Goal: Task Accomplishment & Management: Use online tool/utility

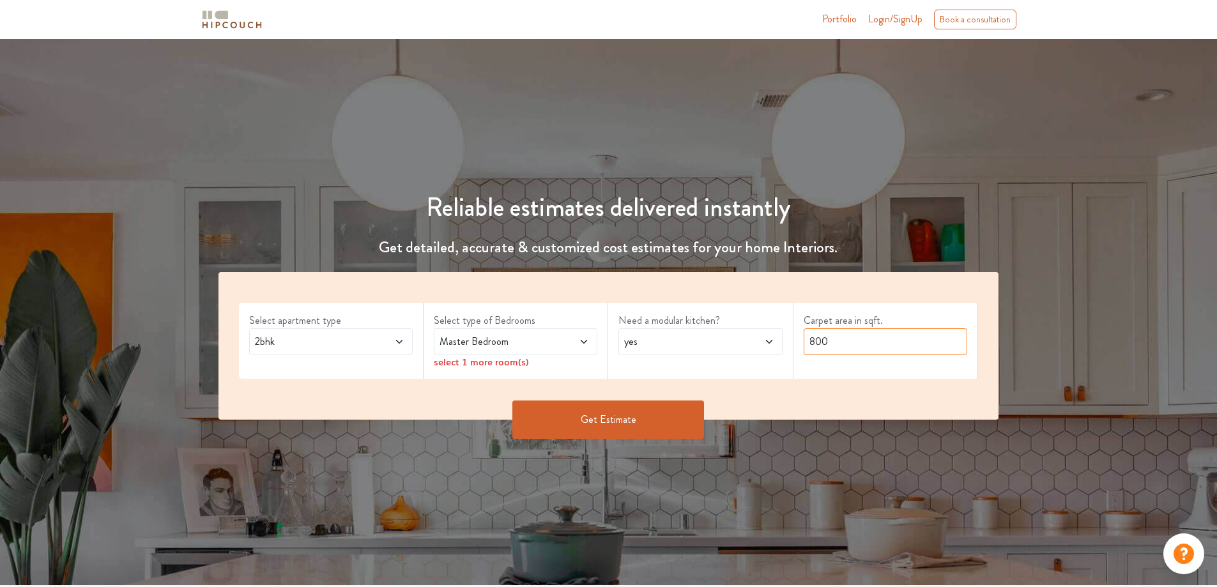
click at [811, 341] on input "800" at bounding box center [886, 341] width 164 height 27
click at [401, 344] on icon at bounding box center [399, 342] width 10 height 10
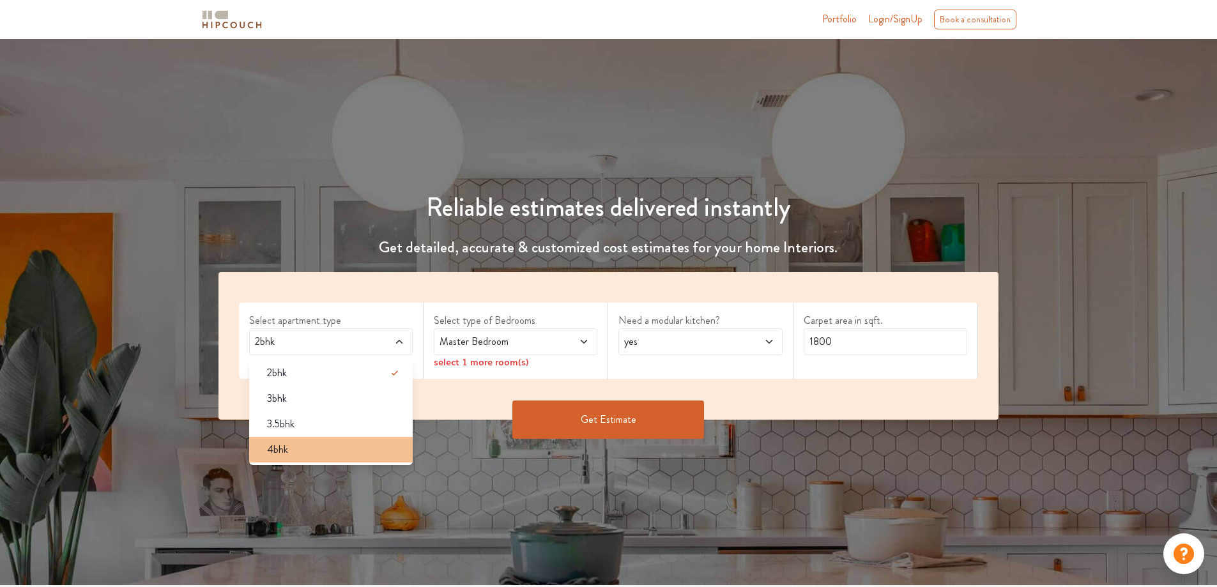
drag, startPoint x: 318, startPoint y: 445, endPoint x: 327, endPoint y: 428, distance: 19.2
click at [318, 445] on div "4bhk" at bounding box center [335, 449] width 156 height 15
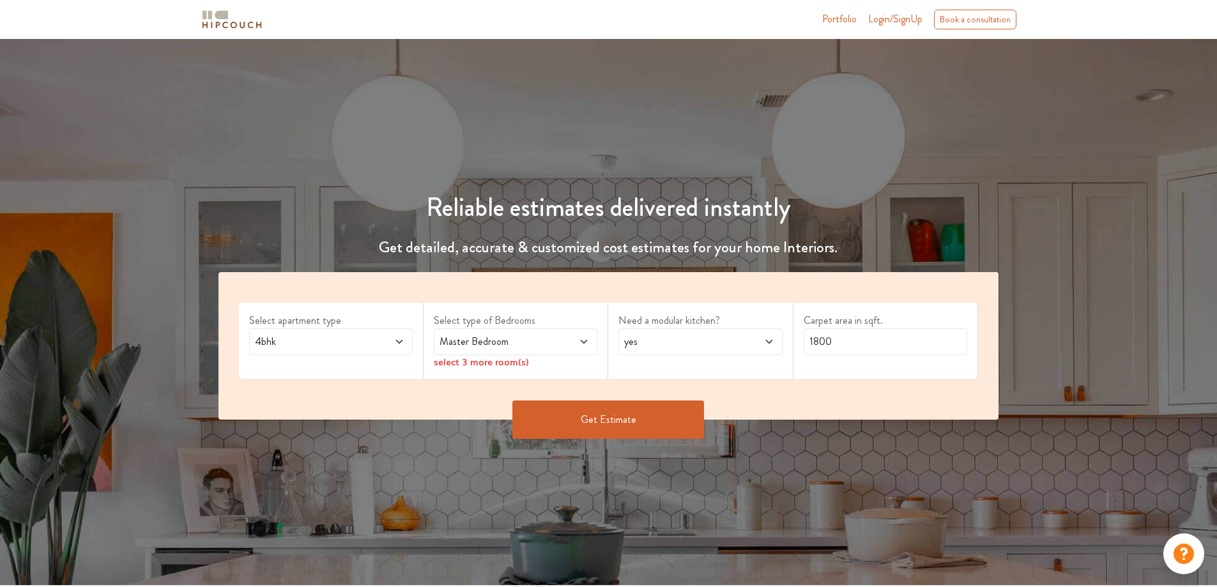
click at [519, 342] on span "Master Bedroom" at bounding box center [494, 341] width 114 height 15
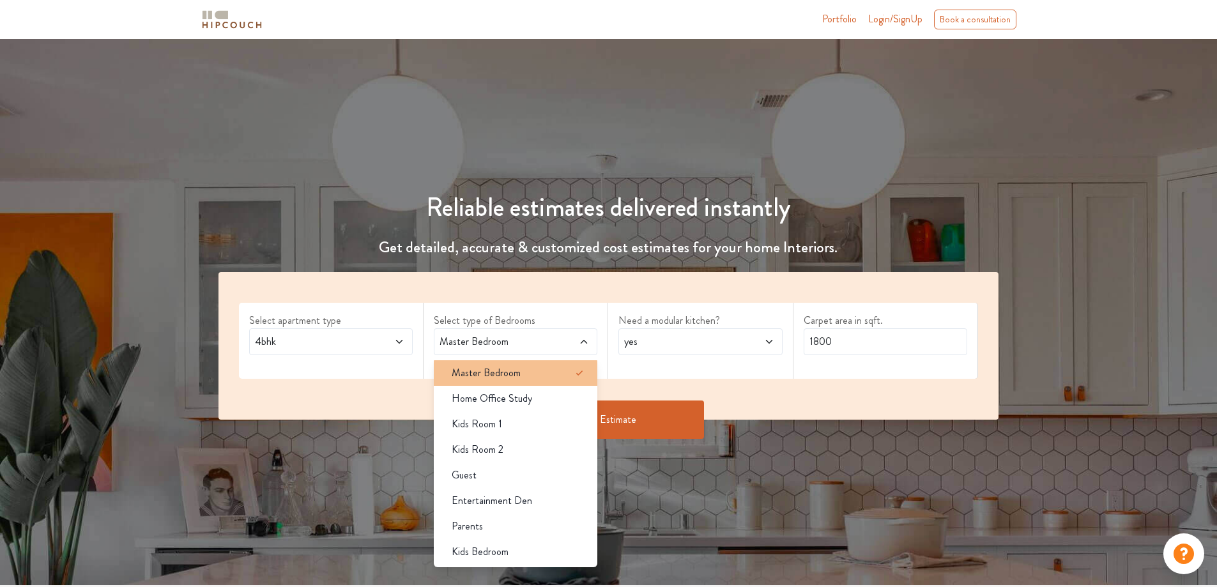
click at [543, 364] on li "Master Bedroom" at bounding box center [516, 373] width 164 height 26
click at [857, 341] on input "1800" at bounding box center [886, 341] width 164 height 27
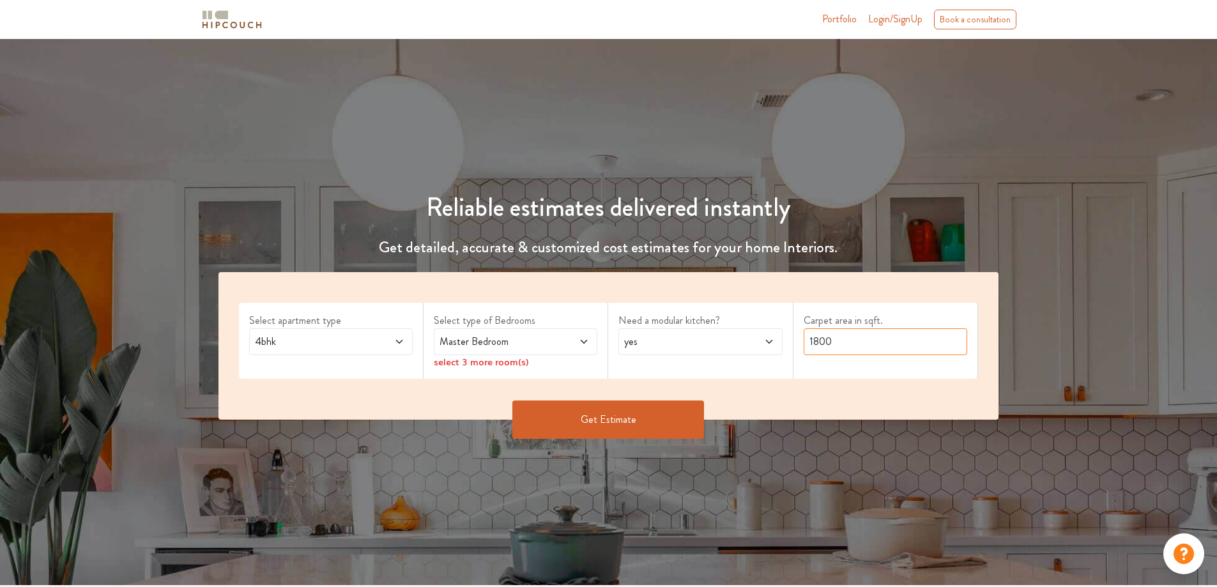
drag, startPoint x: 854, startPoint y: 344, endPoint x: 772, endPoint y: 341, distance: 82.5
click at [772, 341] on div "Select apartment type 4bhk Select type of Bedrooms Master Bedroom select 3 more…" at bounding box center [608, 346] width 781 height 148
type input "220"
click at [691, 344] on span "yes" at bounding box center [679, 341] width 114 height 15
click at [671, 389] on li "no" at bounding box center [700, 399] width 164 height 26
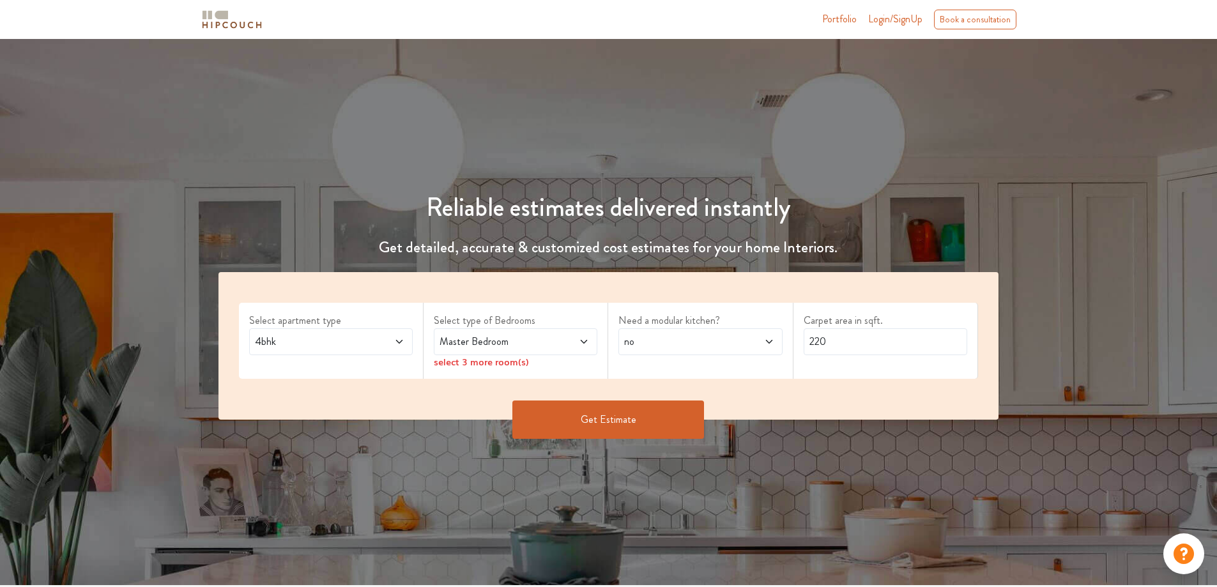
click at [771, 341] on icon at bounding box center [769, 342] width 6 height 4
click at [636, 427] on button "Get Estimate" at bounding box center [608, 420] width 192 height 38
drag, startPoint x: 848, startPoint y: 339, endPoint x: 777, endPoint y: 343, distance: 71.0
click at [777, 343] on div "Select apartment type 2bhk Select type of Bedrooms Master Bedroom select 1 more…" at bounding box center [608, 346] width 781 height 148
type input "220"
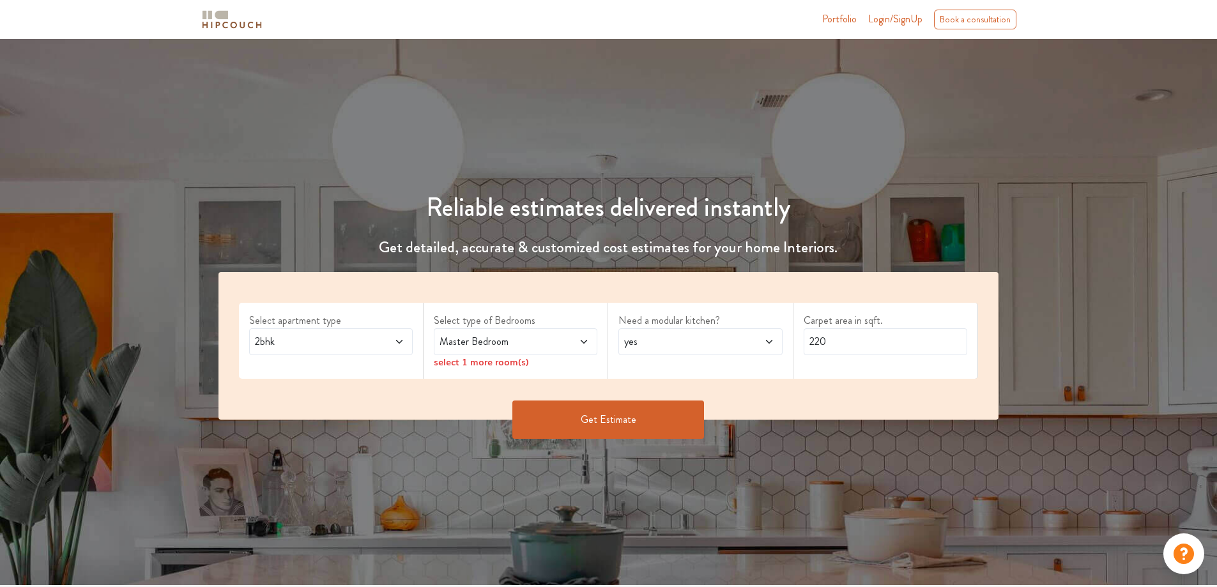
click at [734, 344] on span "yes" at bounding box center [679, 341] width 114 height 15
click at [672, 392] on div "no" at bounding box center [704, 398] width 156 height 15
click at [581, 422] on button "Get Estimate" at bounding box center [608, 420] width 192 height 38
